Goal: Information Seeking & Learning: Learn about a topic

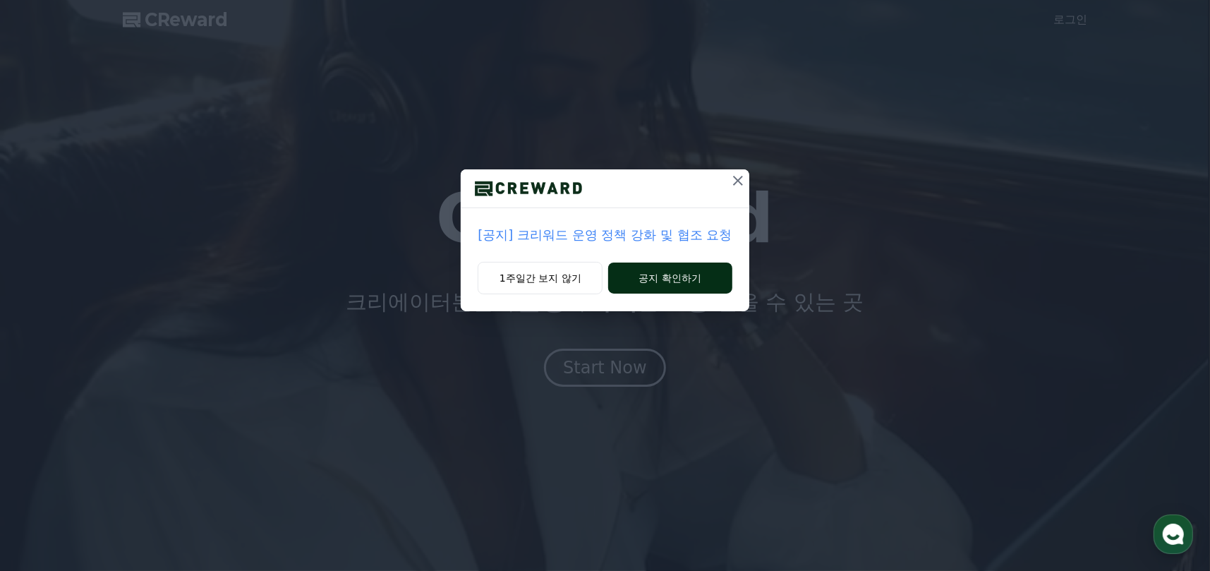
click at [662, 272] on button "공지 확인하기" at bounding box center [669, 277] width 123 height 31
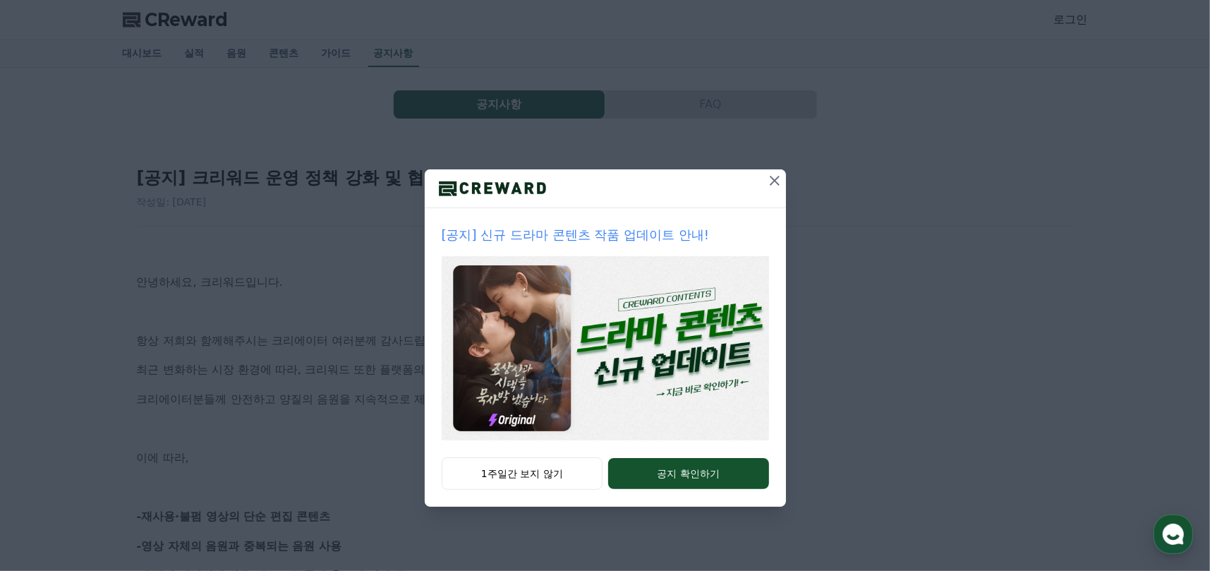
click at [777, 176] on icon at bounding box center [774, 180] width 17 height 17
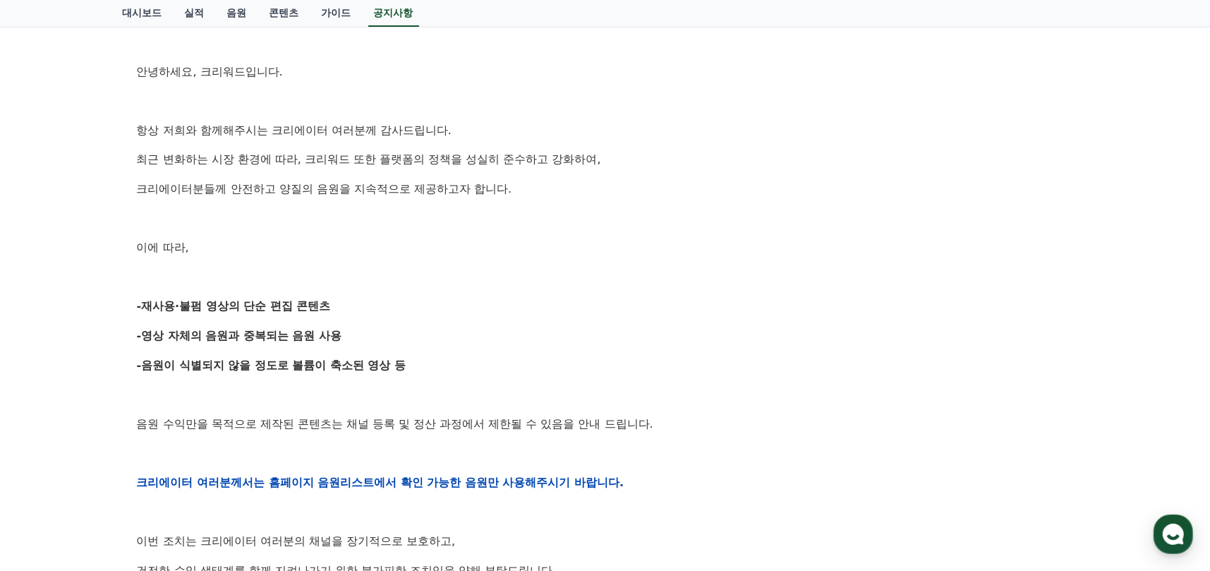
scroll to position [282, 0]
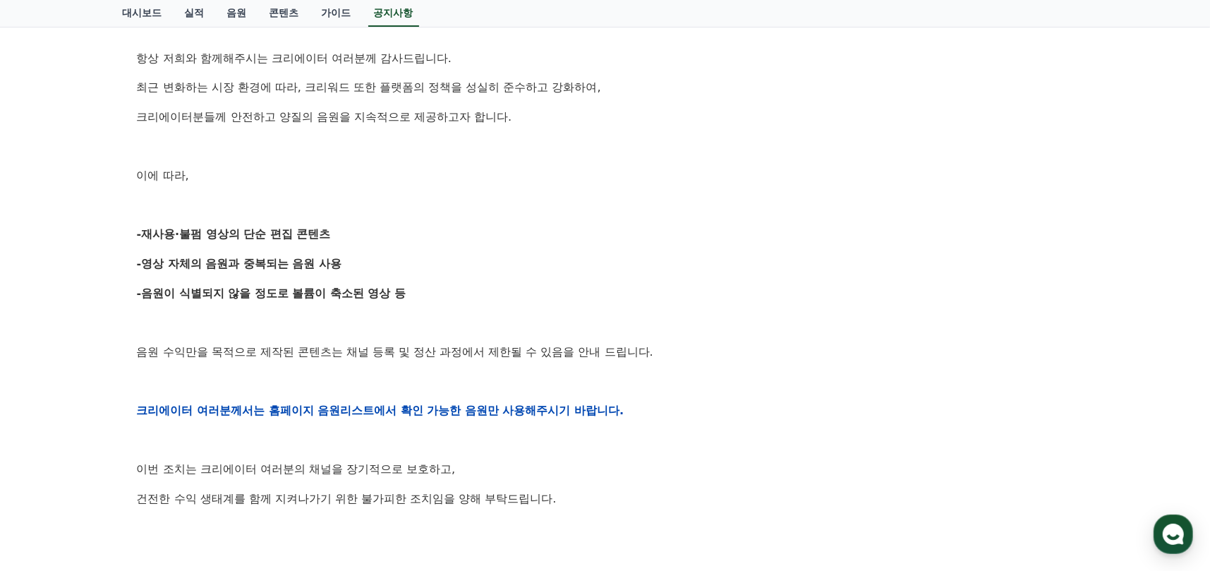
drag, startPoint x: 688, startPoint y: 439, endPoint x: 582, endPoint y: 287, distance: 184.9
click at [582, 287] on div "안녕하세요, 크리워드입니다. 항상 저희와 함께해주시는 크리에이터 여러분께 감사드립니다. 최근 변화하는 시장 환경에 따라, 크리워드 또한 플랫폼…" at bounding box center [605, 410] width 937 height 898
click at [582, 287] on p "-음원이 식별되지 않을 정도로 볼륨이 축소된 영상 등" at bounding box center [605, 293] width 937 height 18
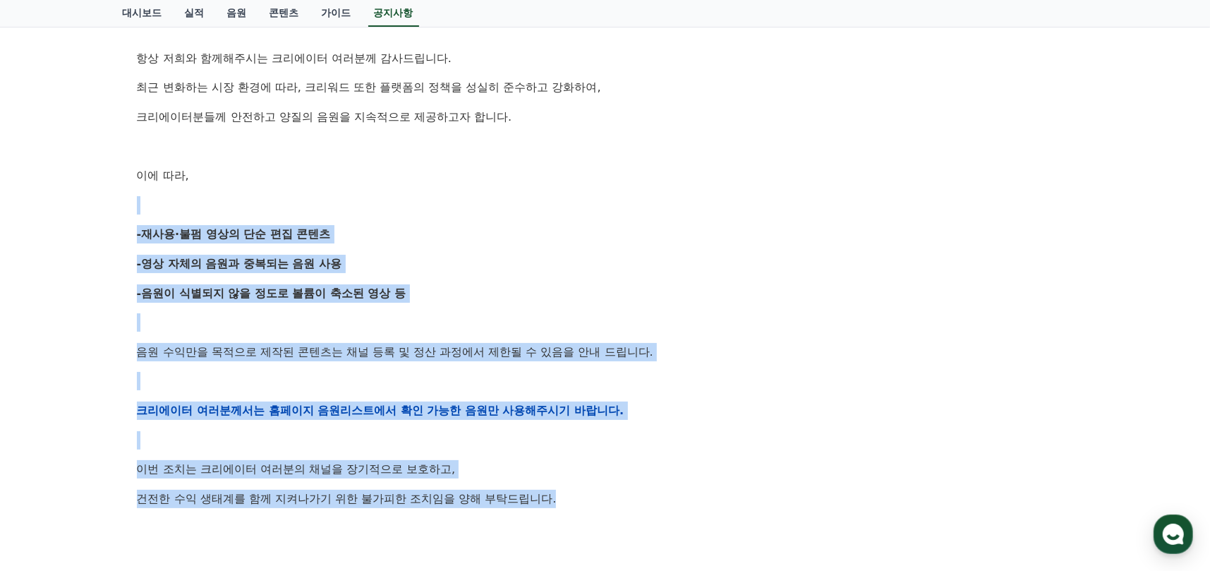
drag, startPoint x: 432, startPoint y: 158, endPoint x: 638, endPoint y: 485, distance: 386.5
click at [635, 502] on div "안녕하세요, 크리워드입니다. 항상 저희와 함께해주시는 크리에이터 여러분께 감사드립니다. 최근 변화하는 시장 환경에 따라, 크리워드 또한 플랫폼…" at bounding box center [605, 410] width 937 height 898
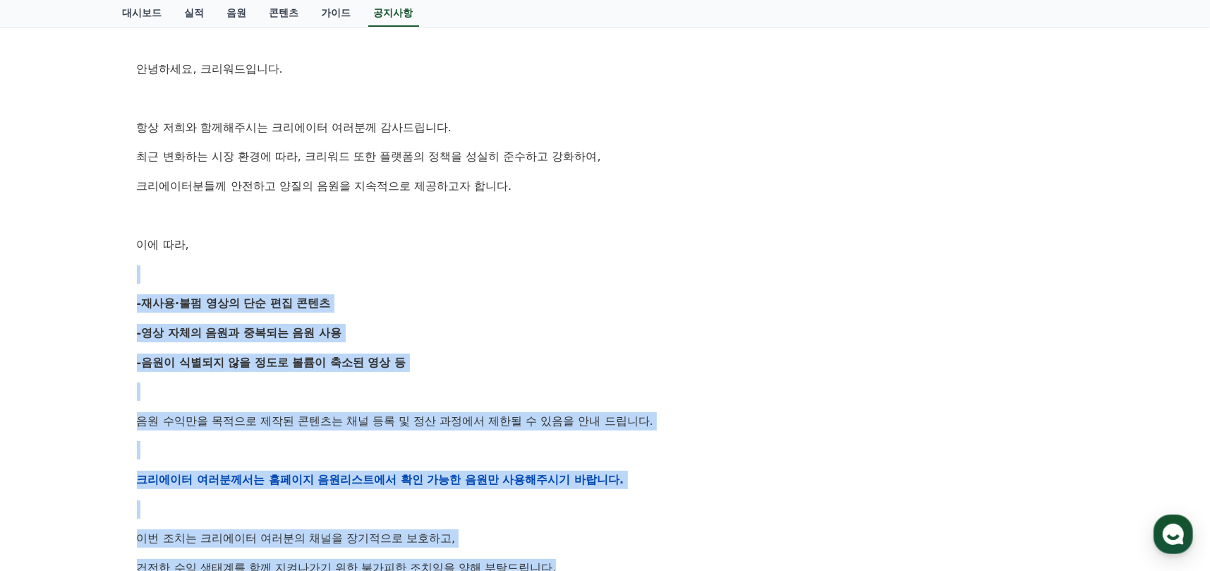
scroll to position [212, 0]
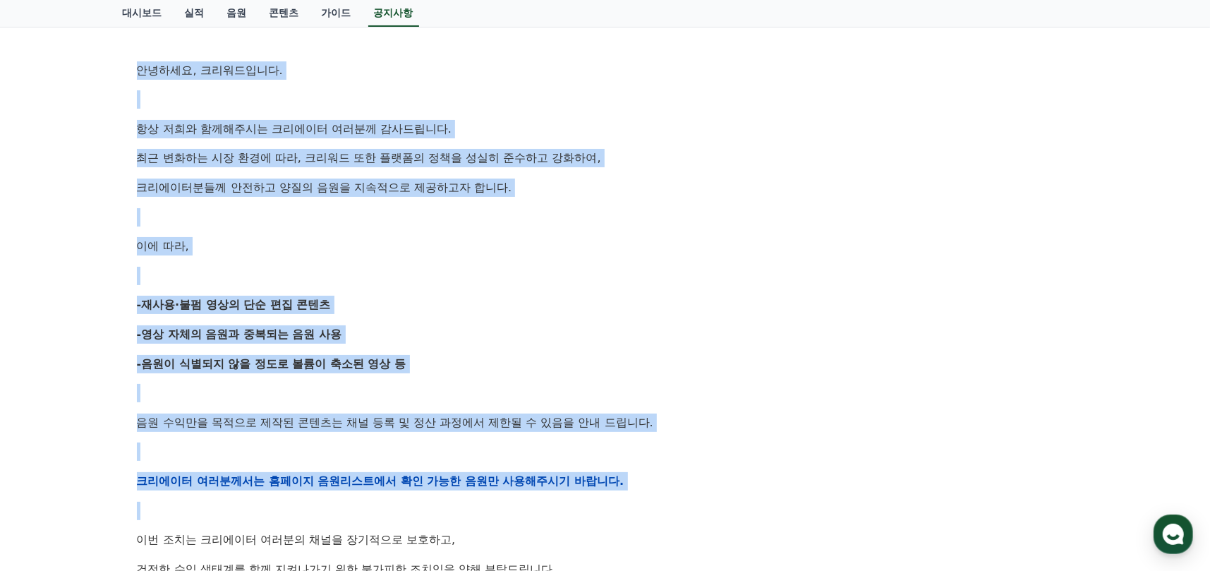
drag, startPoint x: 134, startPoint y: 53, endPoint x: 824, endPoint y: 480, distance: 811.5
click at [841, 504] on div "[공지] 크리워드 운영 정책 강화 및 협조 요청 작성일: 2025-09-15 안녕하세요, 크리워드입니다. 항상 저희와 함께해주시는 크리에이터 …" at bounding box center [605, 458] width 942 height 1034
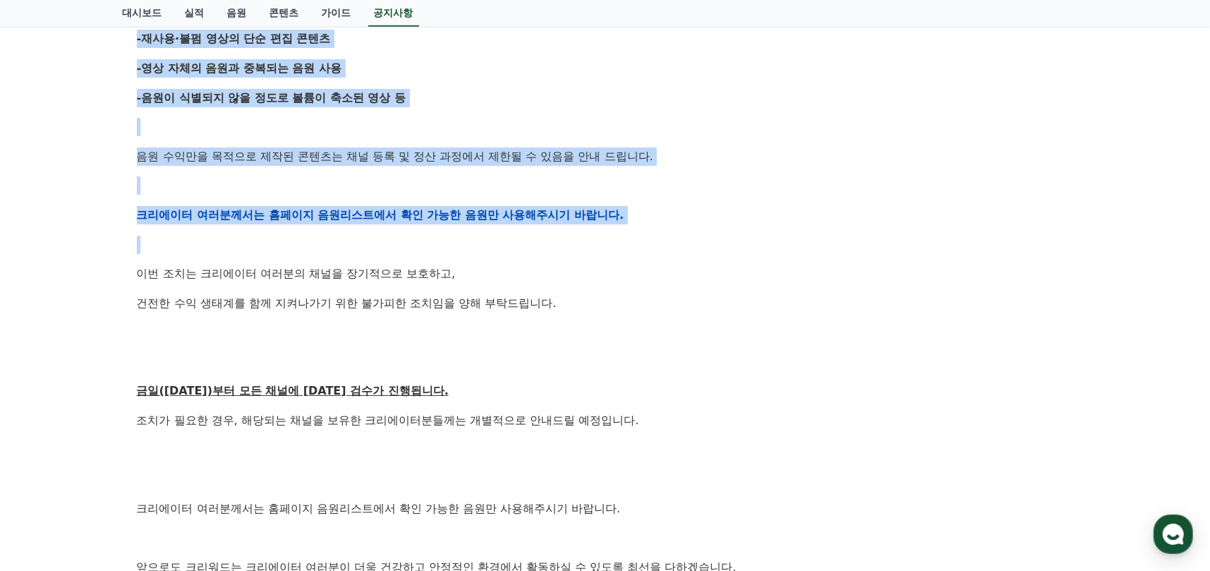
scroll to position [705, 0]
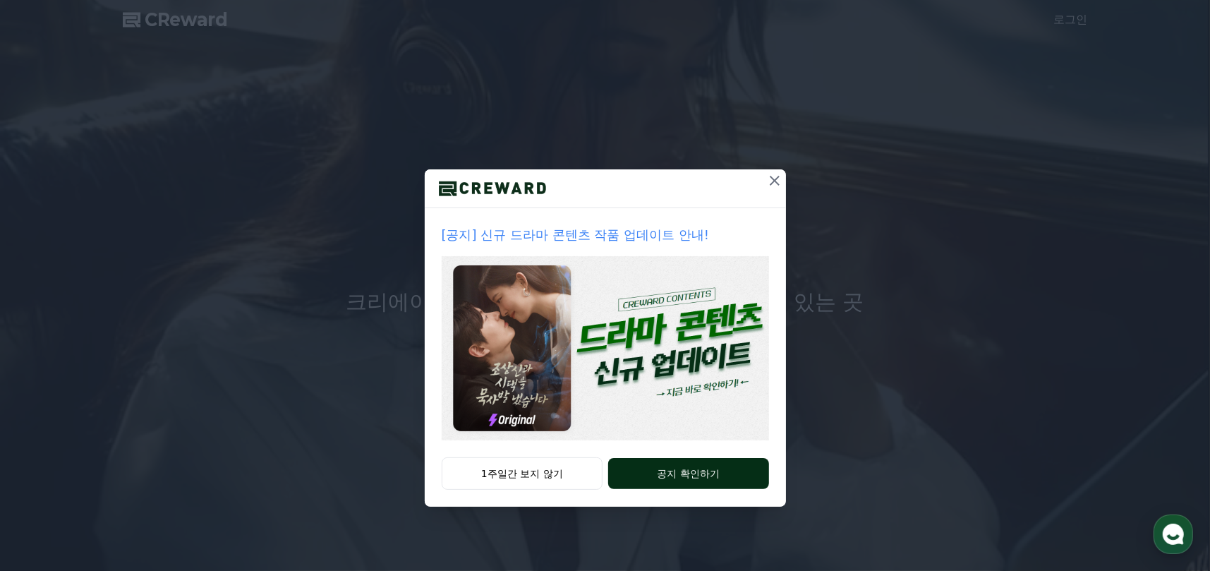
click at [654, 473] on button "공지 확인하기" at bounding box center [688, 473] width 160 height 31
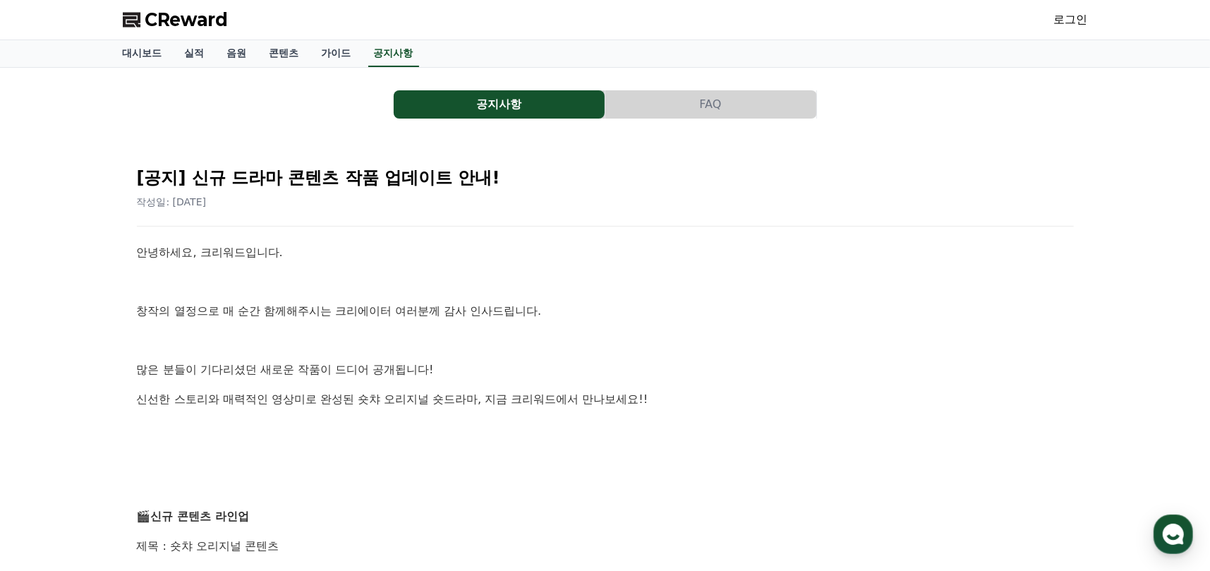
click at [528, 100] on button "공지사항" at bounding box center [499, 104] width 211 height 28
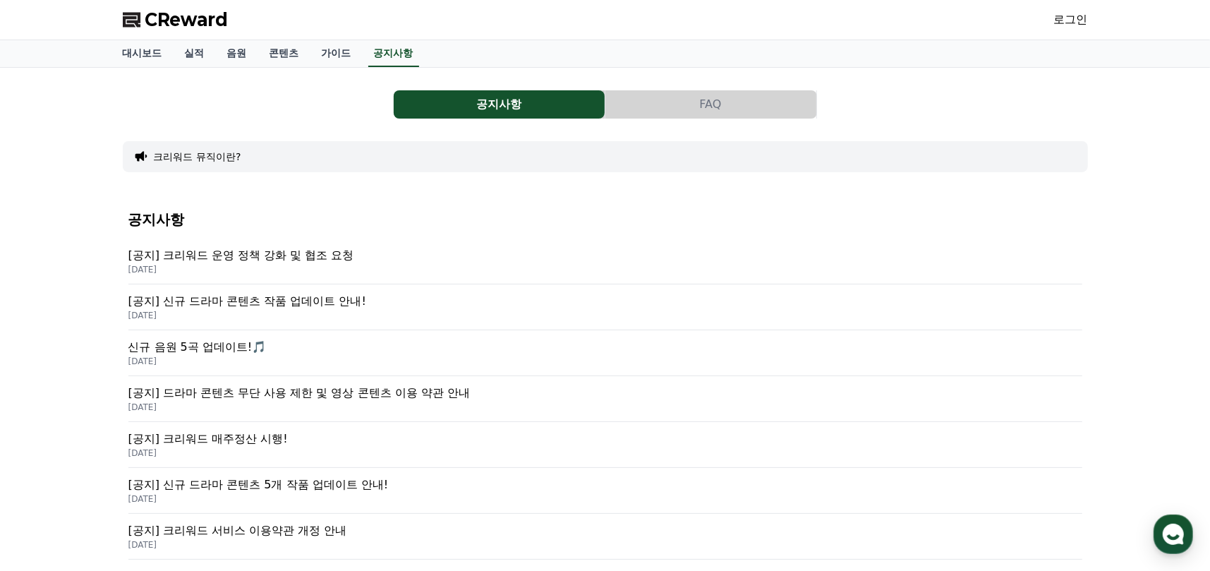
click at [538, 107] on button "공지사항" at bounding box center [499, 104] width 211 height 28
click at [275, 248] on p "[공지] 크리워드 운영 정책 강화 및 협조 요청" at bounding box center [605, 255] width 954 height 17
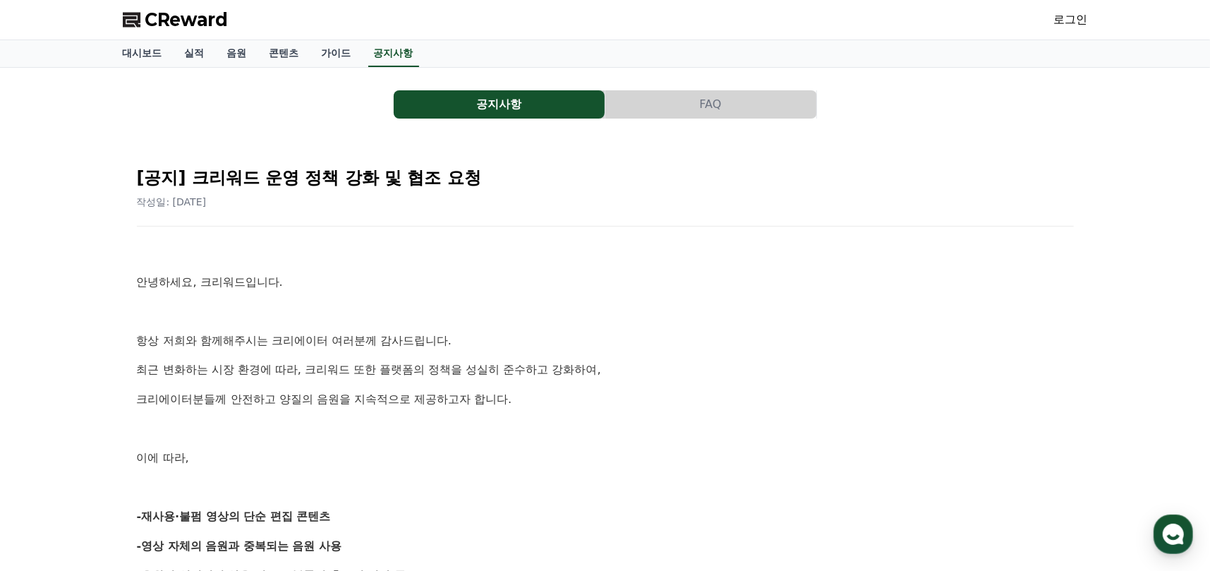
scroll to position [212, 0]
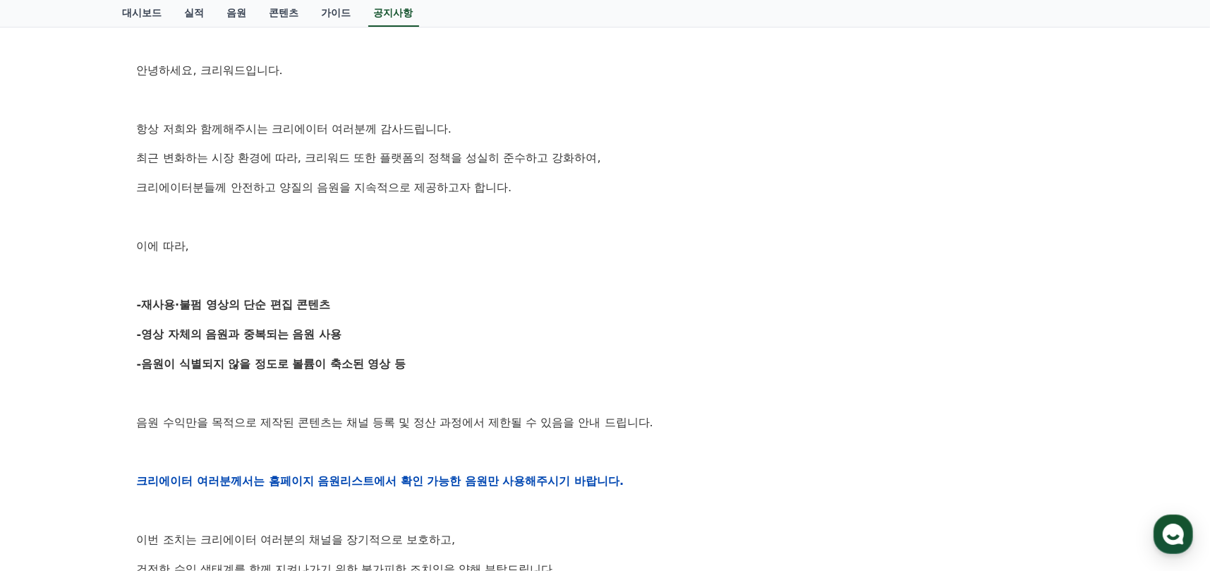
drag, startPoint x: 183, startPoint y: 286, endPoint x: 382, endPoint y: 307, distance: 200.0
click at [382, 307] on div "공지사항 FAQ [공지] 크리워드 운영 정책 강화 및 협조 요청 작성일: [DATE] 안녕하세요, 크리워드입니다. 항상 저희와 함께해주시는 크…" at bounding box center [605, 426] width 1210 height 1141
click at [382, 307] on p "-재사용·불펌 영상의 단순 편집 콘텐츠" at bounding box center [605, 305] width 937 height 18
drag, startPoint x: 436, startPoint y: 359, endPoint x: 271, endPoint y: 267, distance: 188.8
click at [271, 267] on div "안녕하세요, 크리워드입니다. 항상 저희와 함께해주시는 크리에이터 여러분께 감사드립니다. 최근 변화하는 시장 환경에 따라, 크리워드 또한 플랫폼…" at bounding box center [605, 481] width 937 height 898
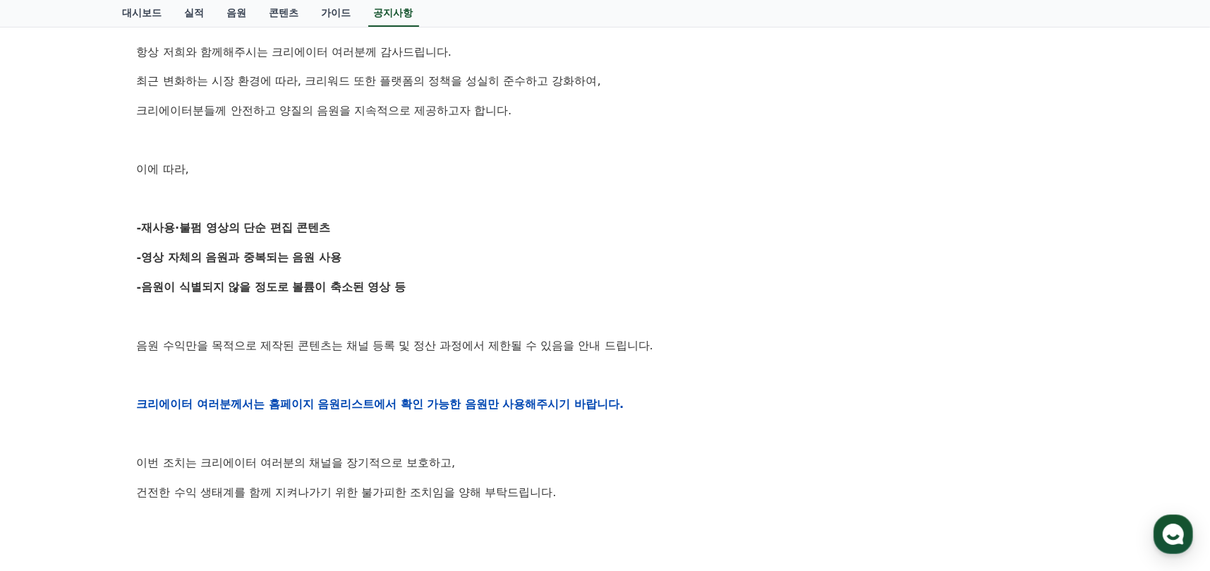
scroll to position [353, 0]
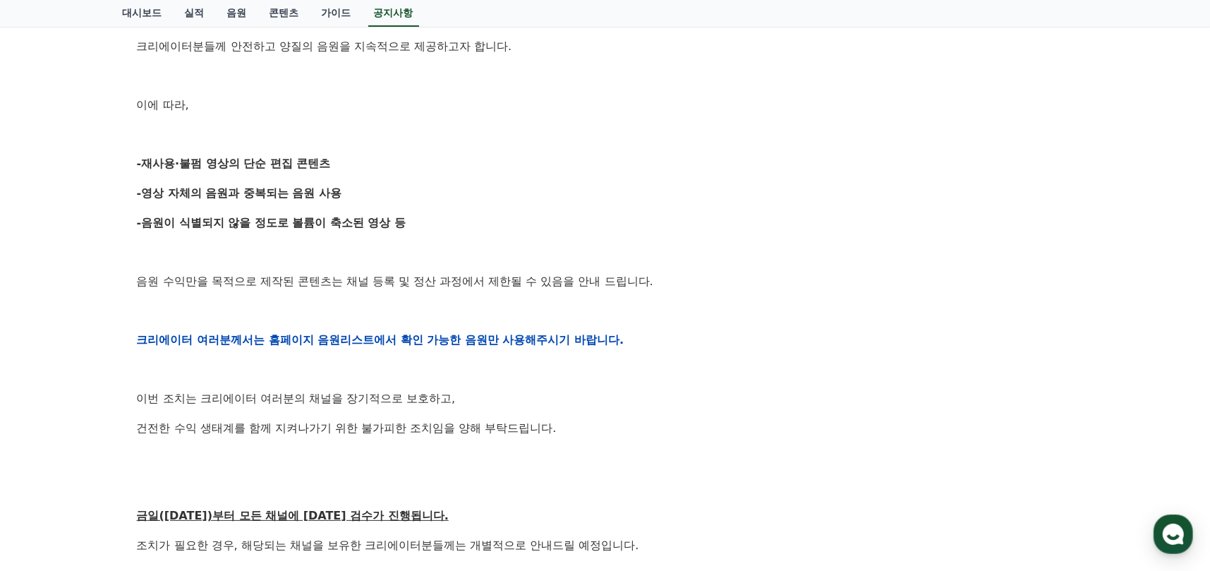
click at [487, 320] on div "안녕하세요, 크리워드입니다. 항상 저희와 함께해주시는 크리에이터 여러분께 감사드립니다. 최근 변화하는 시장 환경에 따라, 크리워드 또한 플랫폼…" at bounding box center [605, 340] width 937 height 898
click at [645, 388] on div "안녕하세요, 크리워드입니다. 항상 저희와 함께해주시는 크리에이터 여러분께 감사드립니다. 최근 변화하는 시장 환경에 따라, 크리워드 또한 플랫폼…" at bounding box center [605, 340] width 937 height 898
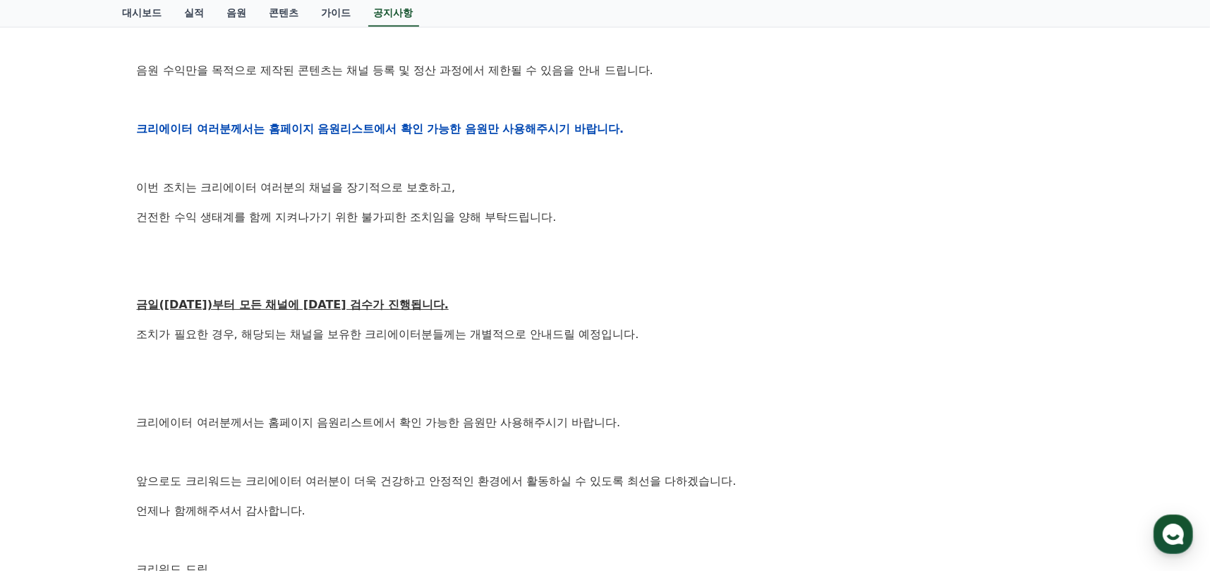
scroll to position [564, 0]
click at [621, 296] on p "금일([DATE])부터 모든 채널에 [DATE] 검수가 진행됩니다." at bounding box center [605, 304] width 937 height 18
click at [617, 238] on p at bounding box center [605, 245] width 937 height 18
click at [695, 360] on p at bounding box center [605, 363] width 937 height 18
click at [640, 421] on p "크리에이터 여러분께서는 홈페이지 음원리스트에서 확인 가능한 음원만 사용해주시기 바랍니다." at bounding box center [605, 422] width 937 height 18
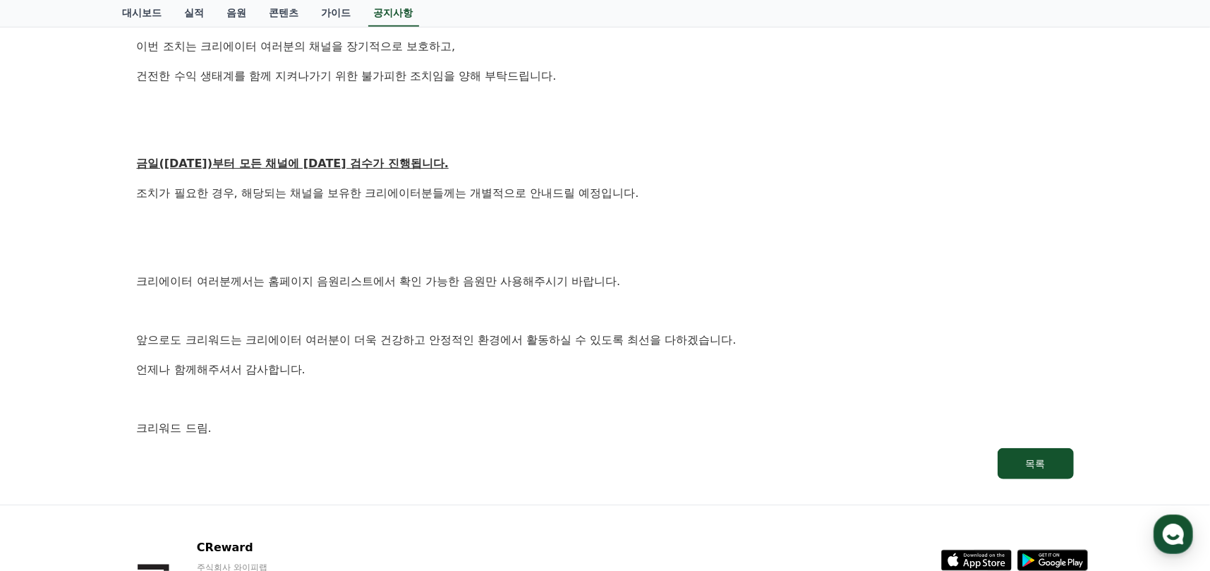
scroll to position [705, 0]
click at [416, 373] on p "언제나 함께해주셔서 감사합니다." at bounding box center [605, 369] width 937 height 18
click at [374, 423] on p "크리워드 드림." at bounding box center [605, 427] width 937 height 18
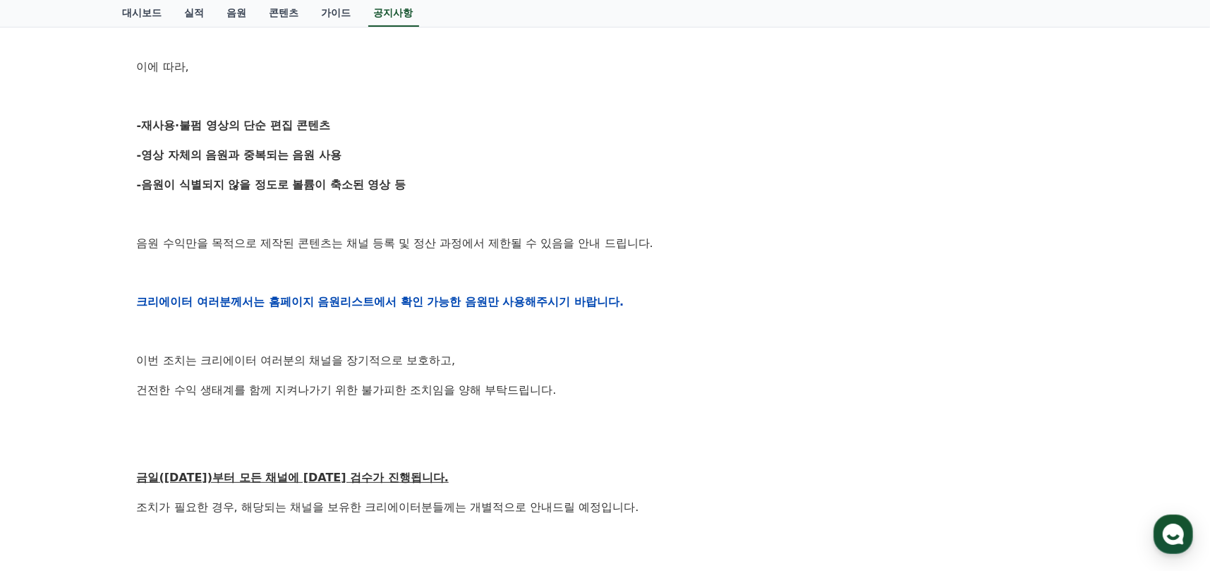
scroll to position [38, 0]
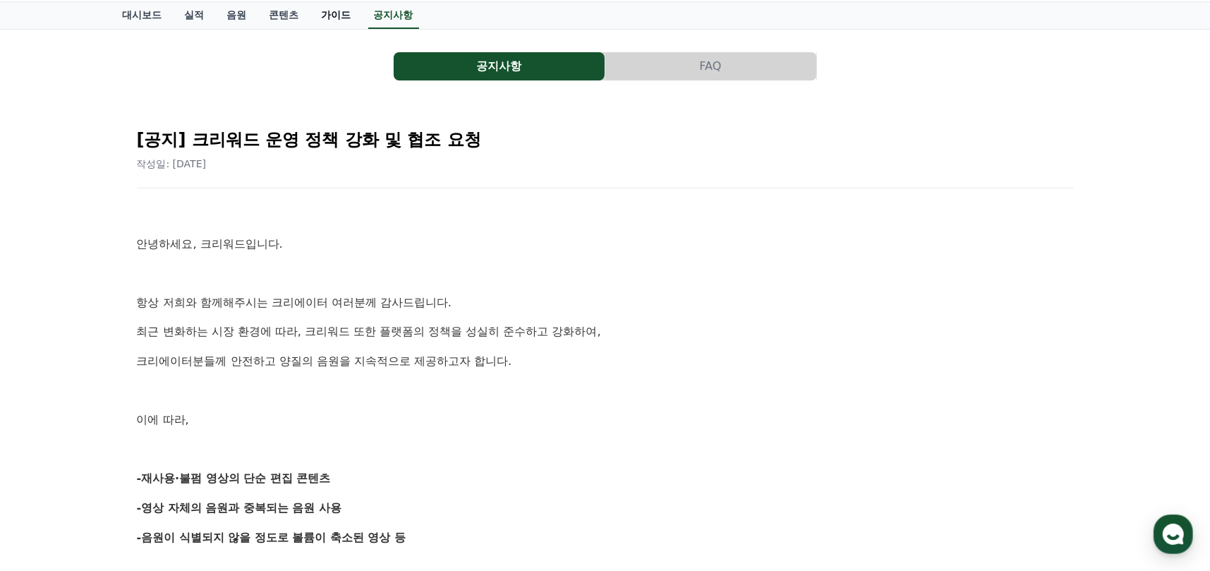
click at [329, 25] on link "가이드" at bounding box center [336, 15] width 52 height 27
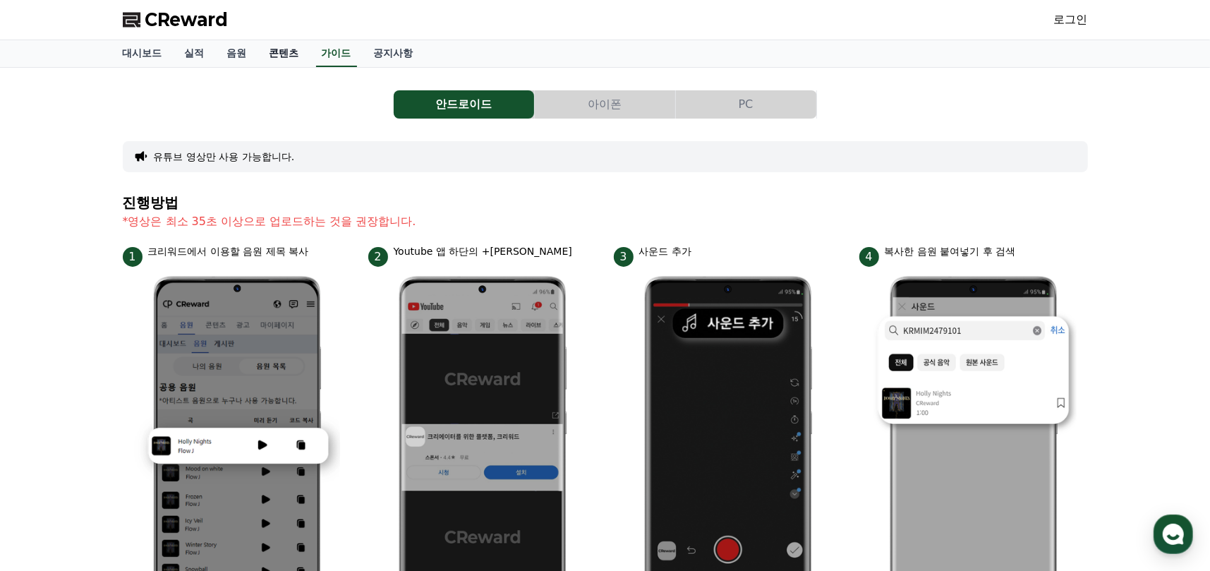
click at [286, 61] on link "콘텐츠" at bounding box center [284, 53] width 52 height 27
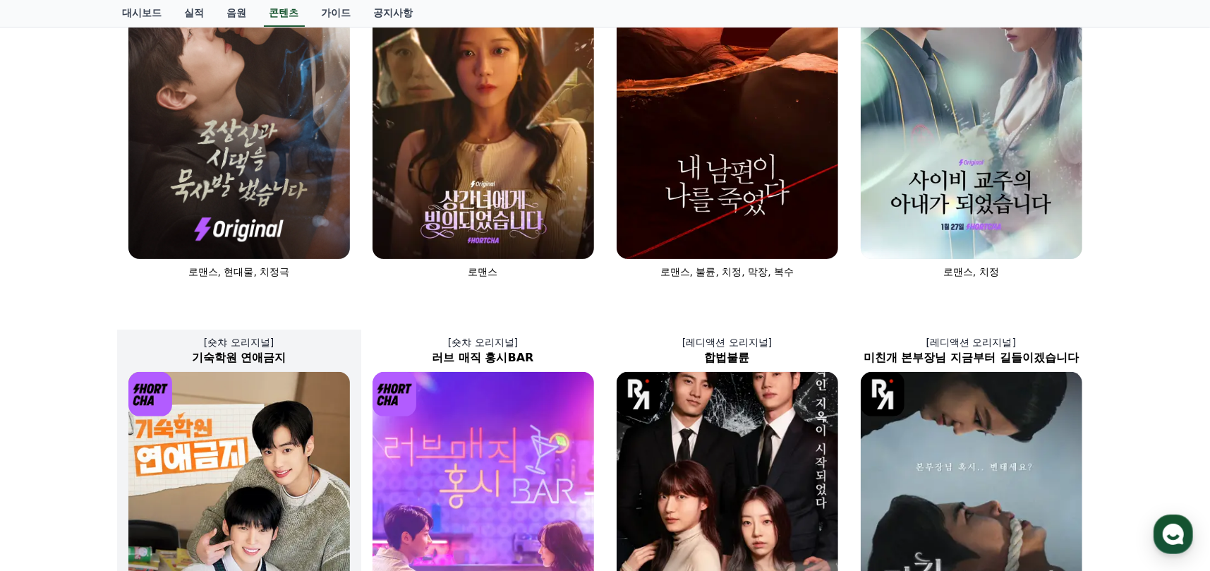
scroll to position [71, 0]
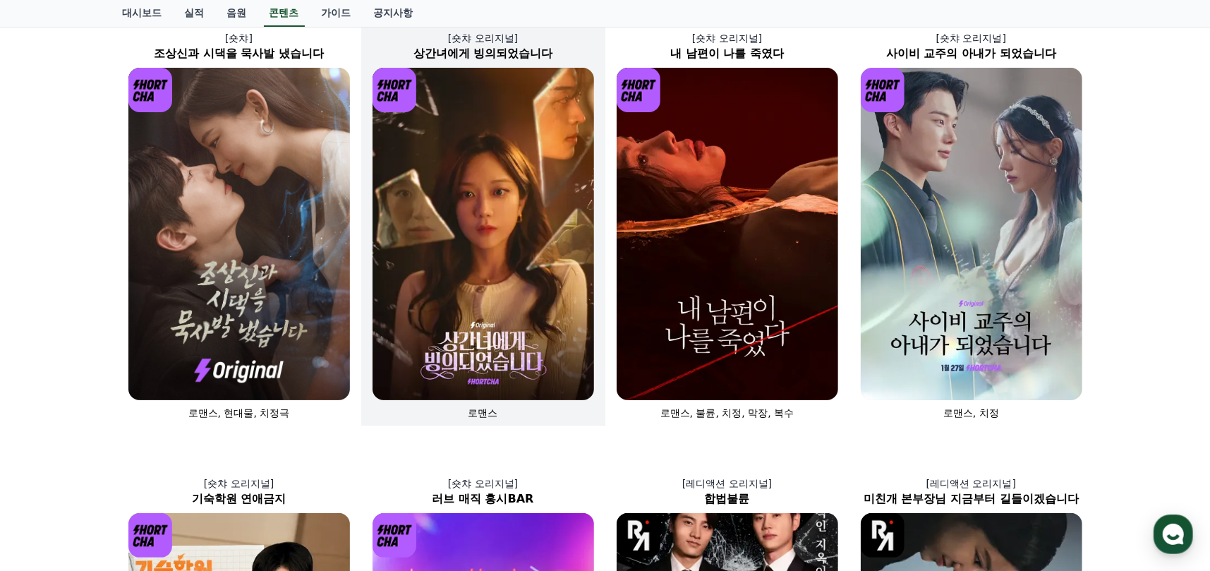
click at [442, 295] on img at bounding box center [482, 234] width 221 height 332
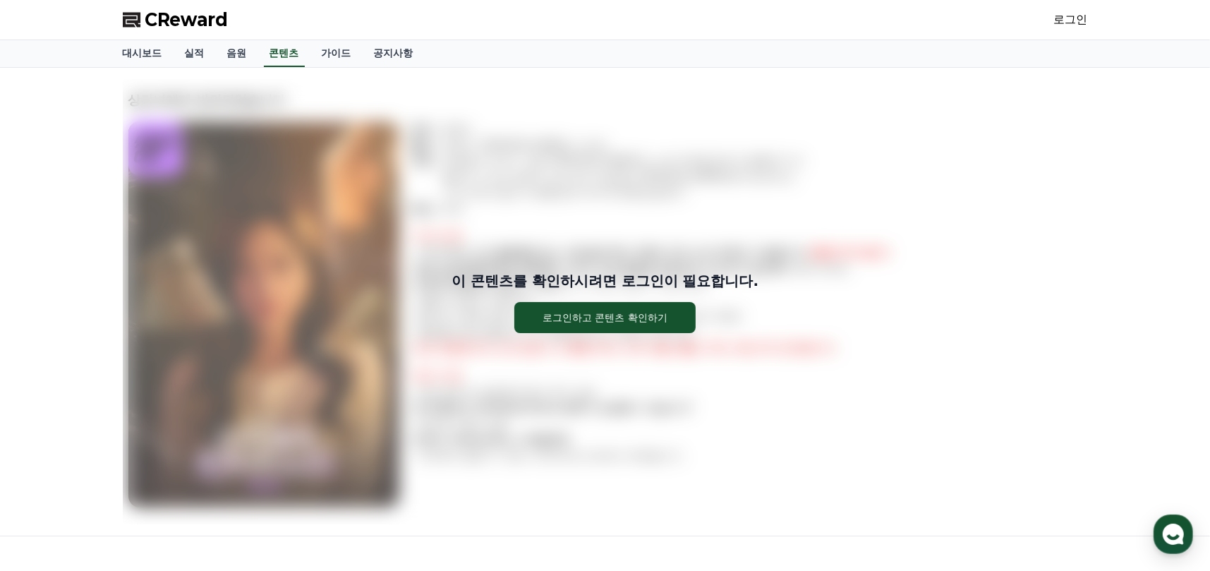
click at [348, 204] on div "이 콘텐츠를 확인하시려면 로그인이 필요합니다. 로그인하고 콘텐츠 확인하기" at bounding box center [605, 301] width 965 height 445
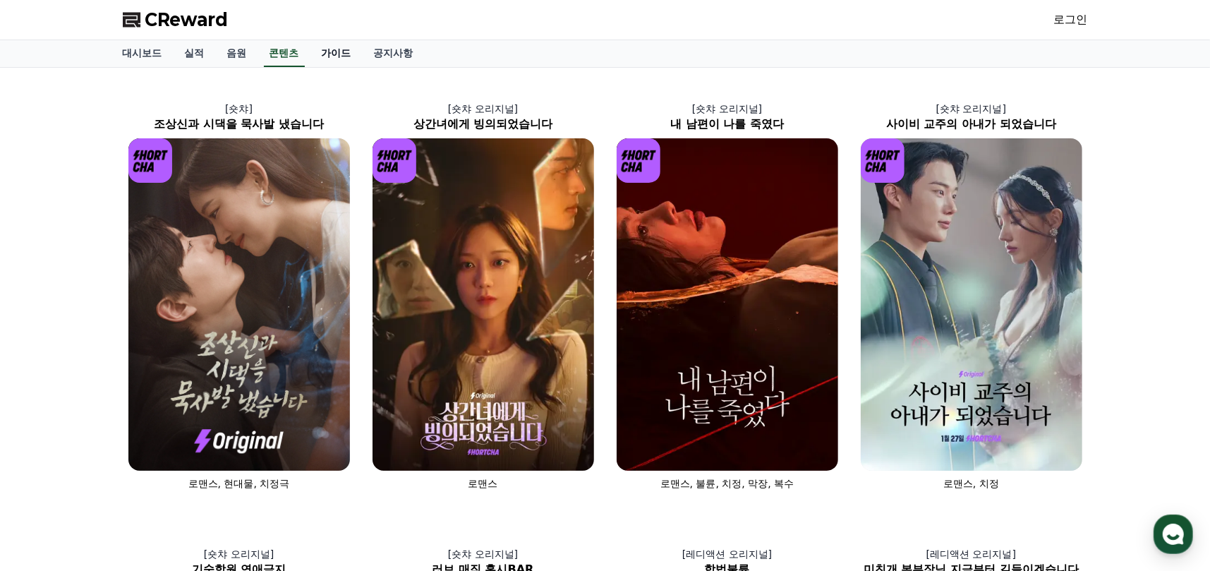
click at [317, 40] on link "가이드" at bounding box center [336, 53] width 52 height 27
click at [327, 49] on link "가이드" at bounding box center [336, 53] width 52 height 27
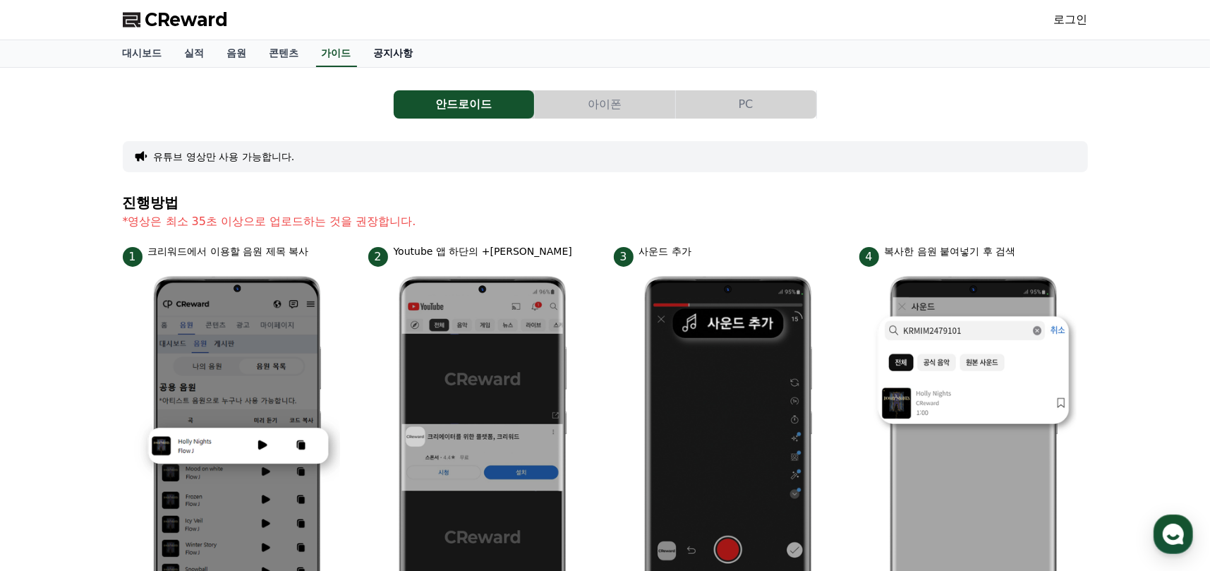
drag, startPoint x: 369, startPoint y: 49, endPoint x: 378, endPoint y: 51, distance: 9.6
click at [370, 49] on link "공지사항" at bounding box center [394, 53] width 62 height 27
